Goal: Find specific page/section: Find specific page/section

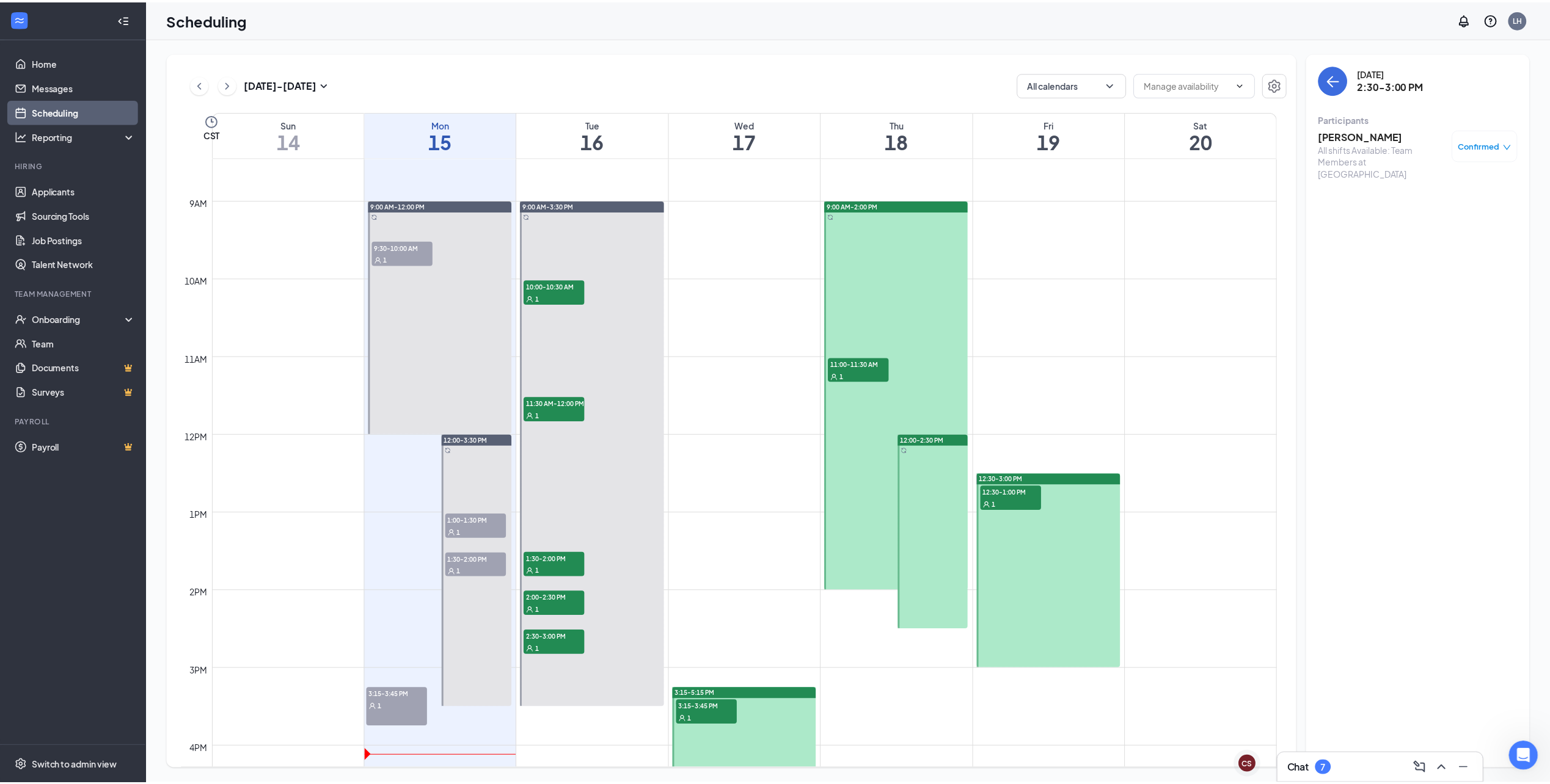
scroll to position [2877, 0]
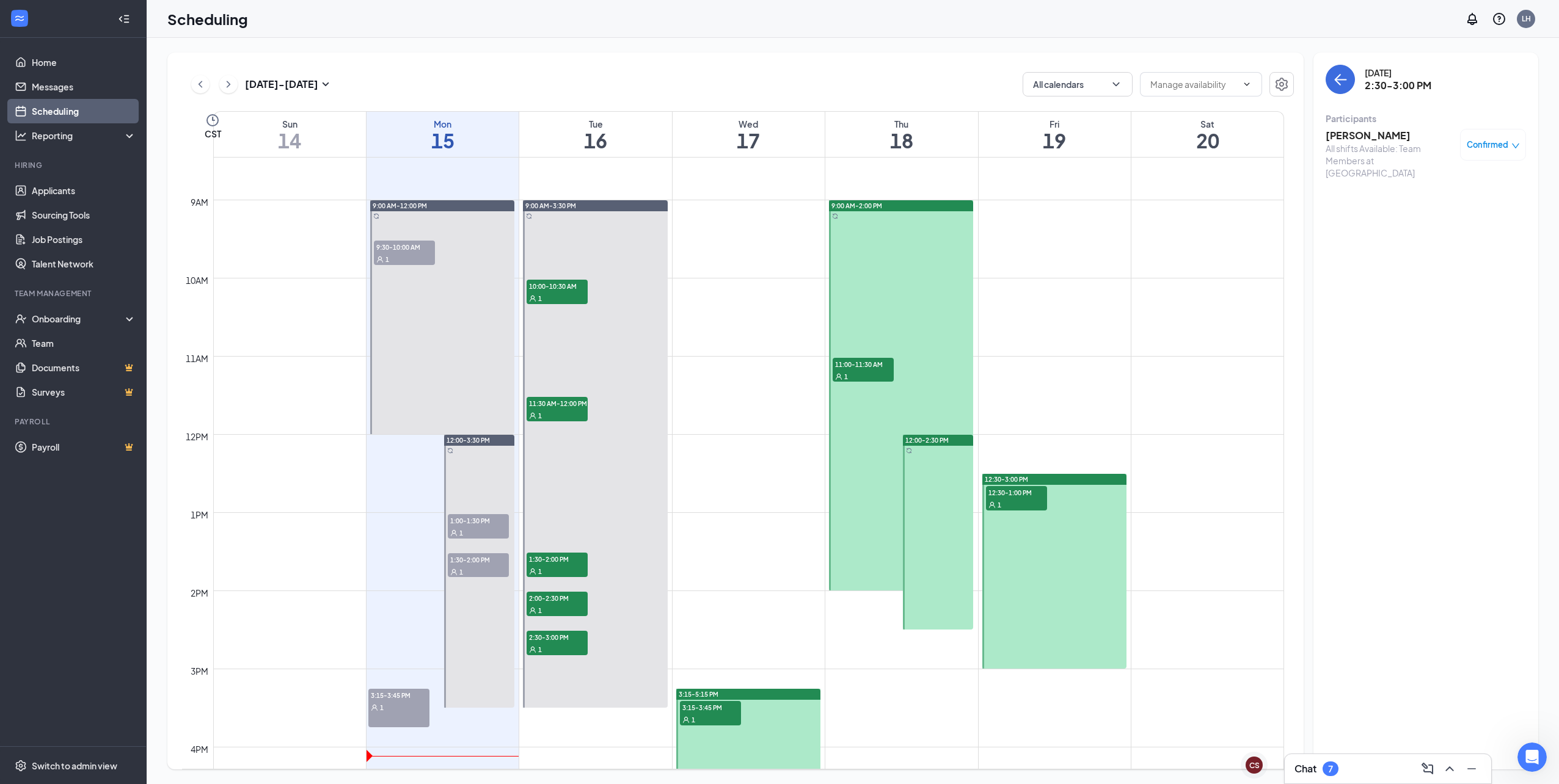
click at [13, 19] on icon "WorkstreamLogo" at bounding box center [19, 18] width 12 height 12
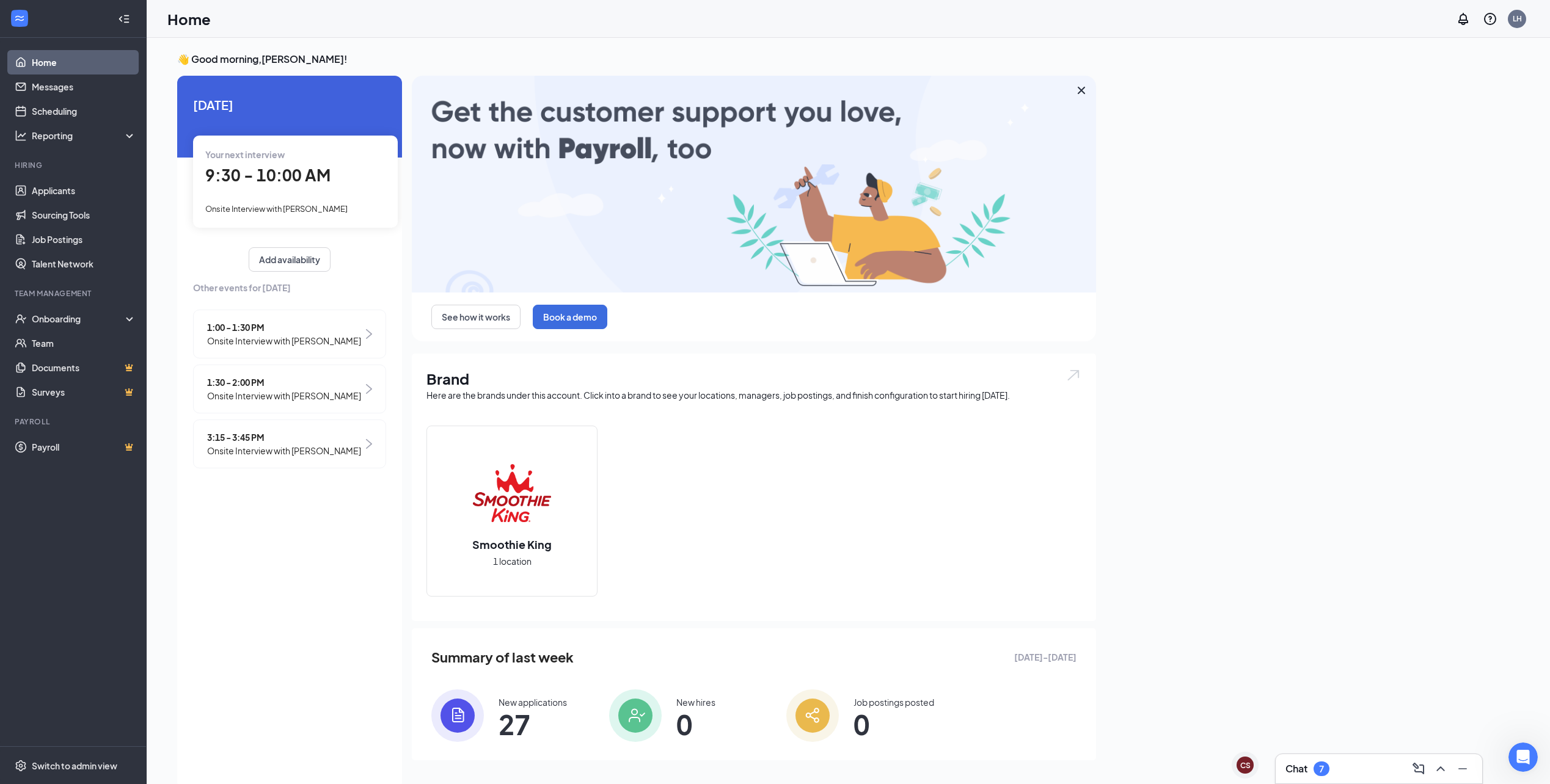
click at [122, 22] on icon "Collapse" at bounding box center [124, 19] width 12 height 12
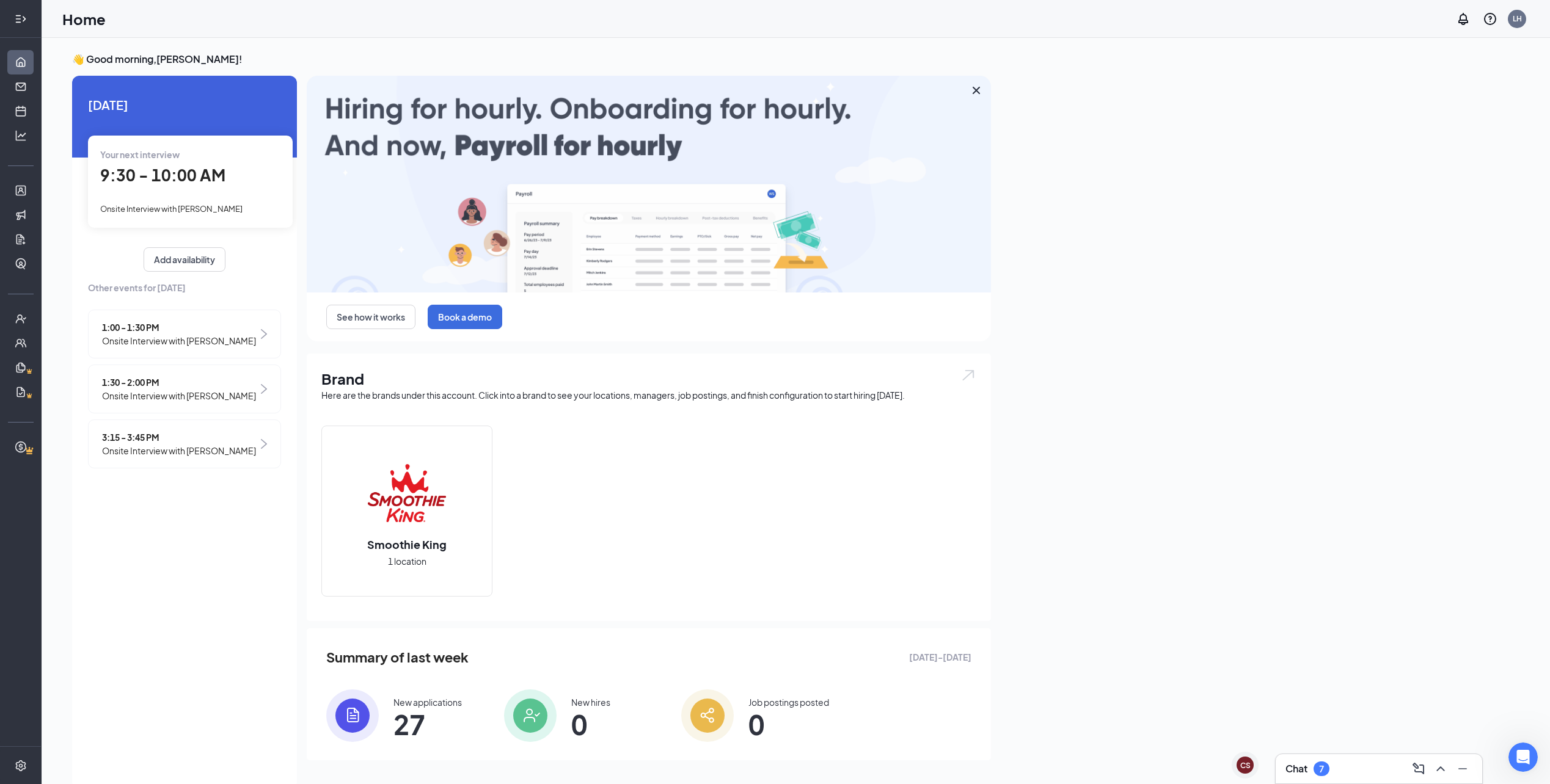
click at [9, 16] on div at bounding box center [21, 19] width 24 height 24
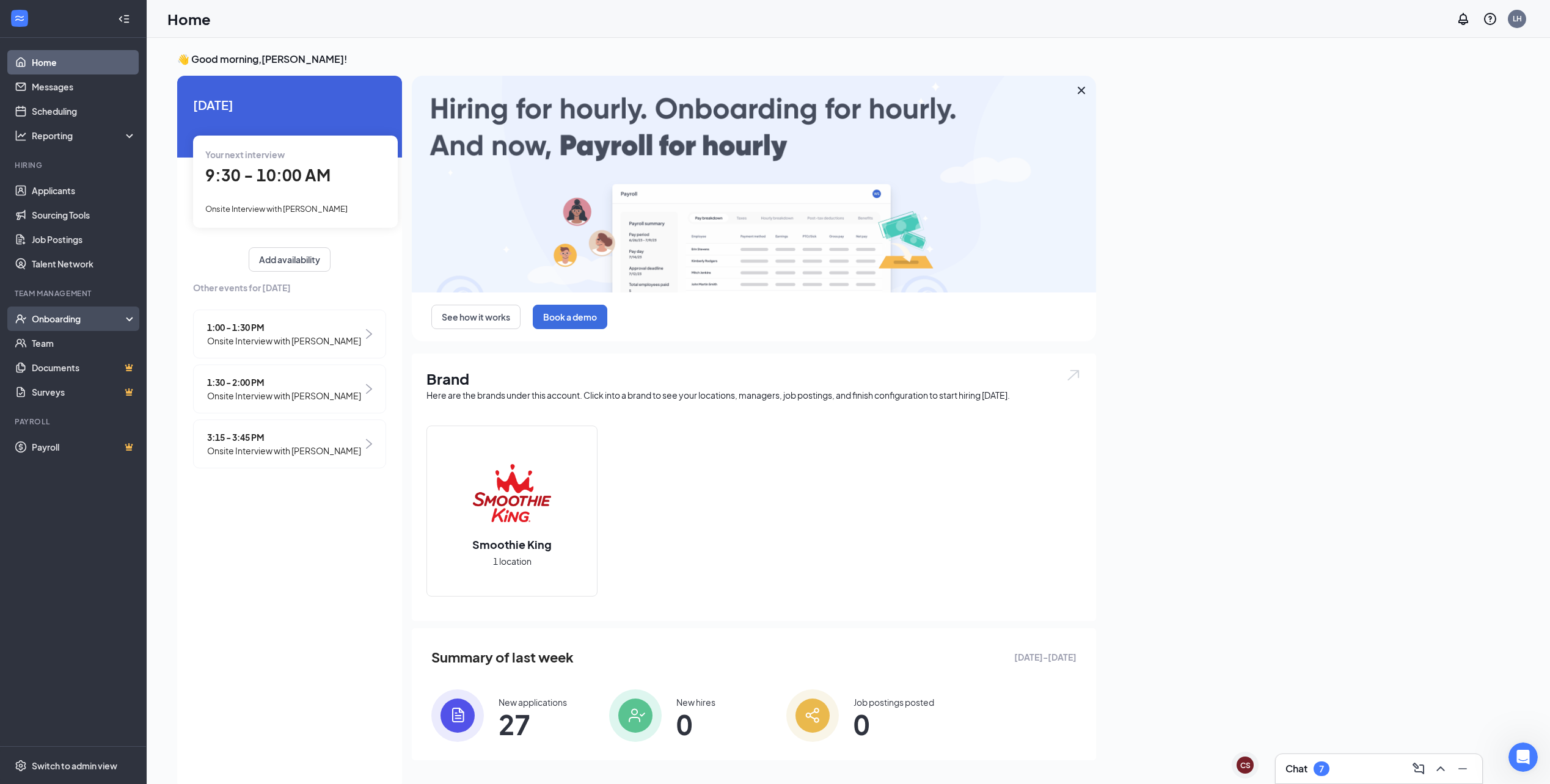
click at [62, 317] on div "Onboarding" at bounding box center [79, 319] width 94 height 12
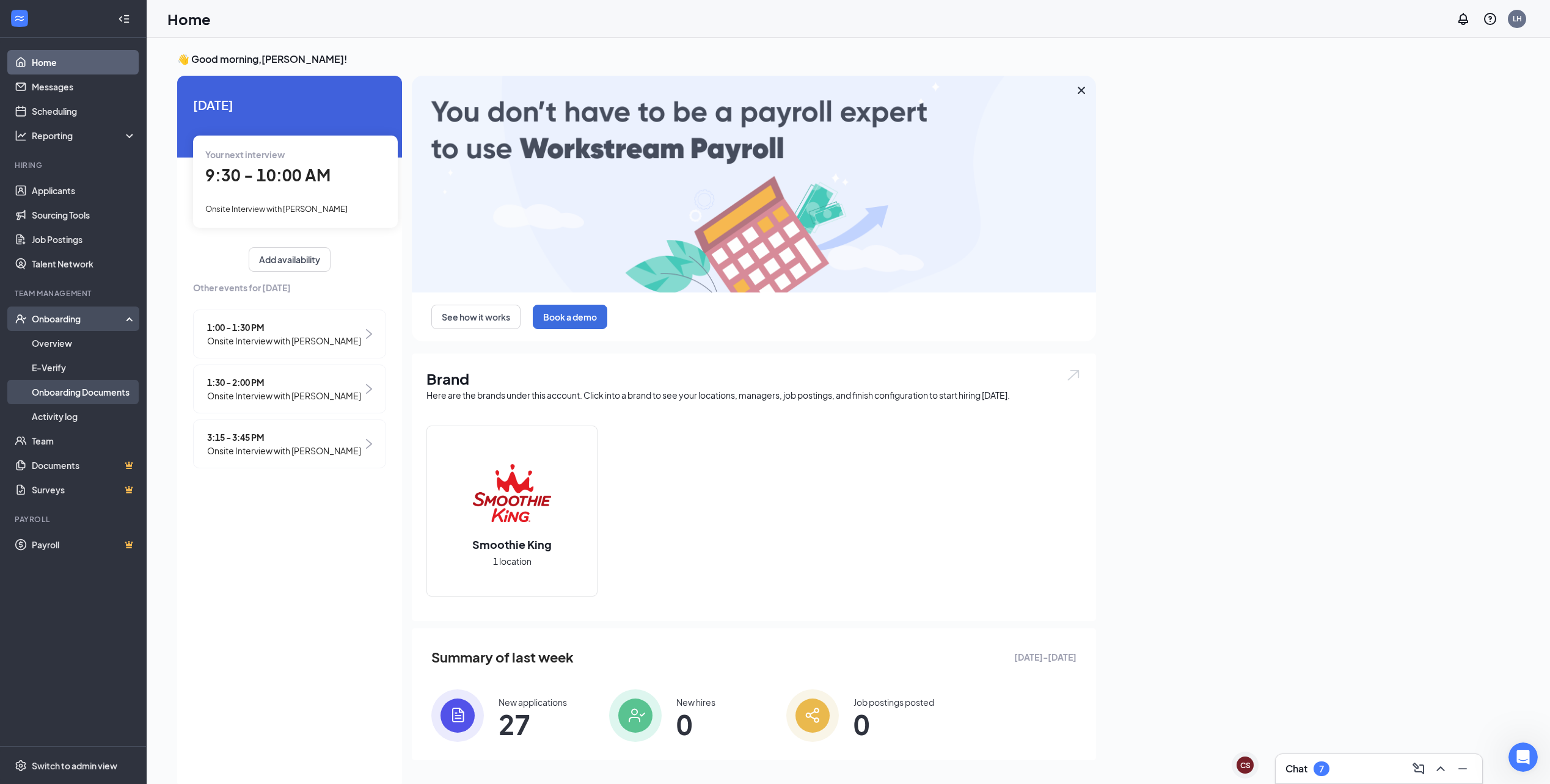
click at [111, 394] on link "Onboarding Documents" at bounding box center [84, 392] width 105 height 24
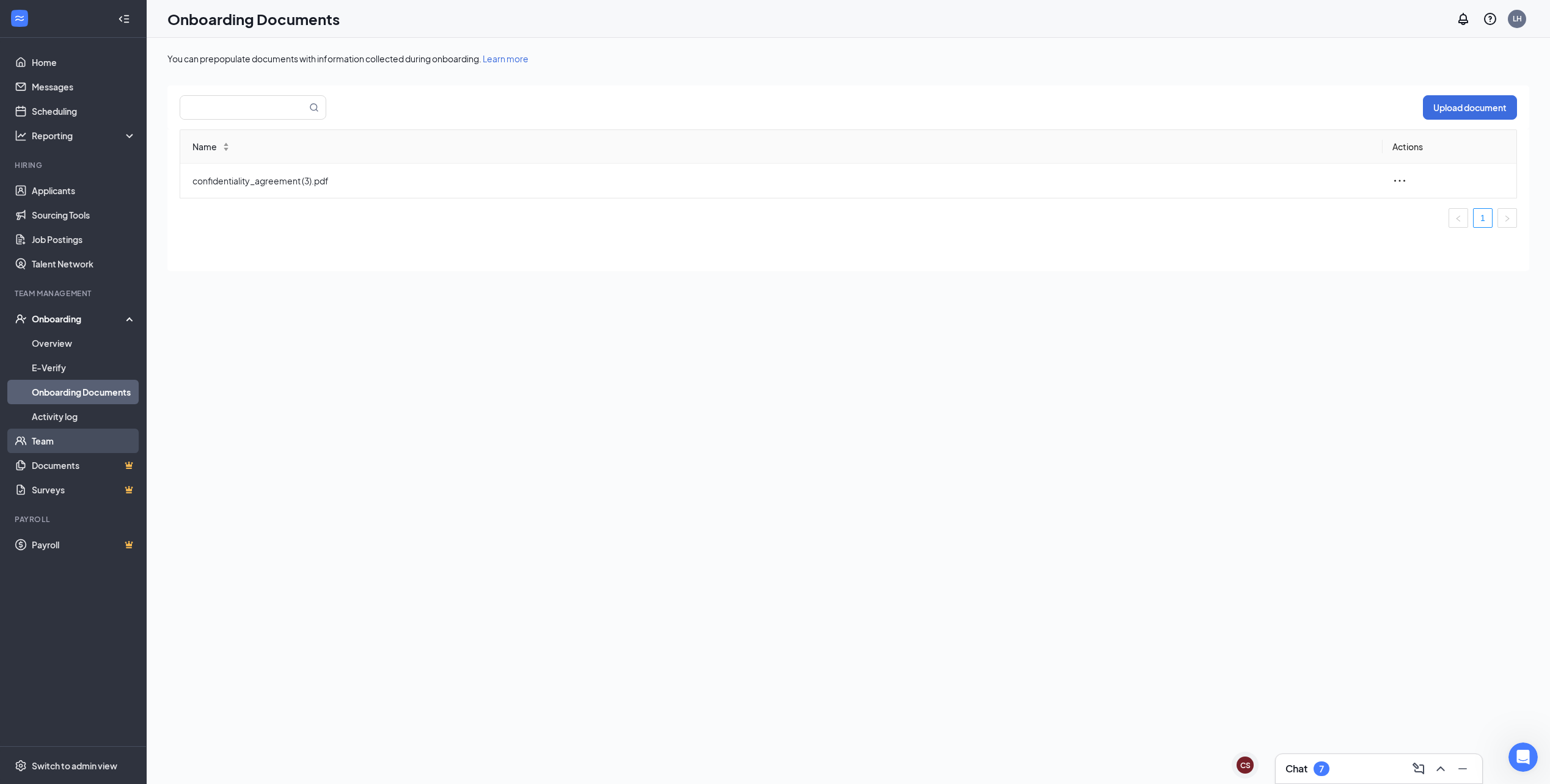
click at [103, 441] on link "Team" at bounding box center [84, 441] width 105 height 24
